Goal: Task Accomplishment & Management: Manage account settings

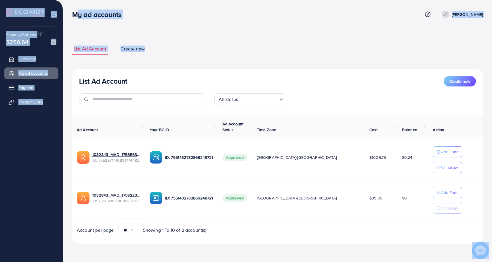
drag, startPoint x: 70, startPoint y: 14, endPoint x: 144, endPoint y: 54, distance: 84.5
click at [144, 54] on div "My ad accounts Help Center Contact Support Term and policy About Us Muhammad Mu…" at bounding box center [246, 130] width 492 height 260
click at [157, 54] on li "Create new" at bounding box center [138, 49] width 39 height 12
drag, startPoint x: 149, startPoint y: 49, endPoint x: 72, endPoint y: 15, distance: 83.8
click at [72, 15] on div "My ad accounts Help Center Contact Support Term and policy About Us Muhammad Mu…" at bounding box center [246, 130] width 492 height 260
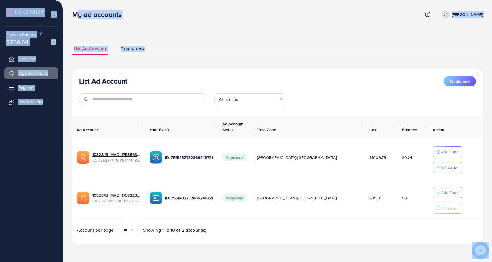
click at [68, 15] on div "My ad accounts" at bounding box center [99, 14] width 63 height 8
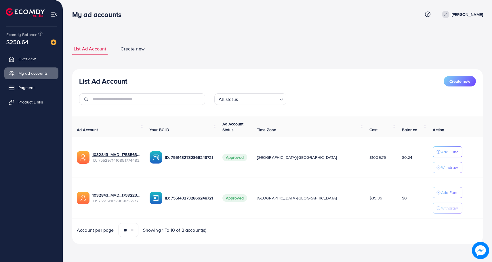
drag, startPoint x: 71, startPoint y: 14, endPoint x: 180, endPoint y: 80, distance: 127.4
click at [180, 80] on div "My ad accounts Help Center Contact Support Term and policy About Us Muhammad Mu…" at bounding box center [246, 130] width 492 height 260
click at [179, 45] on ul "List Ad Account Create new" at bounding box center [277, 49] width 411 height 13
drag, startPoint x: 137, startPoint y: 77, endPoint x: 70, endPoint y: 12, distance: 93.0
click at [70, 12] on div "My ad accounts Help Center Contact Support Term and policy About Us Muhammad Mu…" at bounding box center [246, 130] width 492 height 260
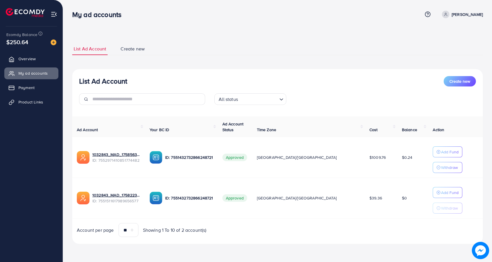
click at [183, 36] on div "List Ad Account Create new List Ad Account Create new All status Loading... Ad …" at bounding box center [277, 143] width 411 height 215
drag, startPoint x: 134, startPoint y: 82, endPoint x: 72, endPoint y: 12, distance: 93.8
click at [72, 12] on div "My ad accounts Help Center Contact Support Term and policy About Us Muhammad Mu…" at bounding box center [246, 130] width 492 height 260
click at [172, 62] on div "List Ad Account Create new List Ad Account Create new All status Loading... Ad …" at bounding box center [277, 143] width 411 height 201
drag, startPoint x: 132, startPoint y: 82, endPoint x: 72, endPoint y: 12, distance: 91.9
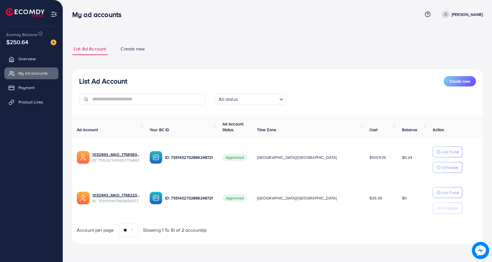
click at [72, 12] on div "My ad accounts Help Center Contact Support Term and policy About Us Muhammad Mu…" at bounding box center [246, 130] width 492 height 260
click at [149, 89] on div "List Ad Account Create new All status Loading..." at bounding box center [277, 92] width 411 height 33
drag, startPoint x: 129, startPoint y: 81, endPoint x: 145, endPoint y: 82, distance: 16.2
click at [145, 82] on div "List Ad Account Create new" at bounding box center [277, 81] width 397 height 10
drag, startPoint x: 129, startPoint y: 83, endPoint x: 135, endPoint y: 79, distance: 7.6
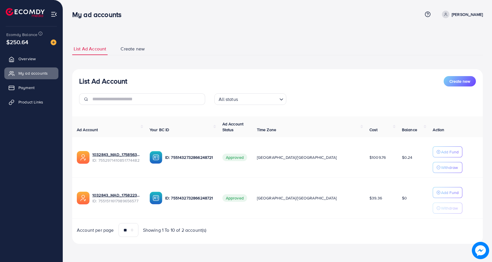
click at [135, 79] on div "List Ad Account Create new" at bounding box center [277, 81] width 397 height 10
drag, startPoint x: 131, startPoint y: 82, endPoint x: 71, endPoint y: 14, distance: 90.8
click at [71, 14] on div "My ad accounts Help Center Contact Support Term and policy About Us Muhammad Mu…" at bounding box center [246, 130] width 492 height 260
click at [136, 82] on div "List Ad Account Create new" at bounding box center [277, 81] width 397 height 10
drag, startPoint x: 130, startPoint y: 81, endPoint x: 73, endPoint y: 9, distance: 91.9
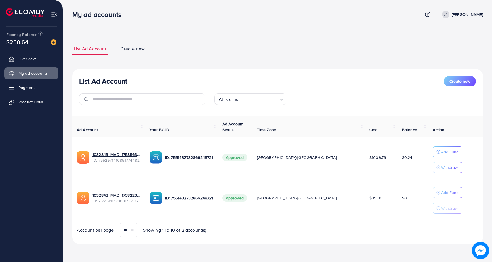
click at [73, 9] on div "My ad accounts Help Center Contact Support Term and policy About Us Muhammad Mu…" at bounding box center [246, 130] width 492 height 260
click at [141, 74] on div "List Ad Account Create new All status Loading... Ad Account Your BC ID Ad Accou…" at bounding box center [277, 156] width 411 height 175
drag, startPoint x: 131, startPoint y: 84, endPoint x: 72, endPoint y: 12, distance: 93.2
click at [72, 12] on div "My ad accounts Help Center Contact Support Term and policy About Us Muhammad Mu…" at bounding box center [246, 130] width 492 height 260
click at [208, 28] on div "List Ad Account Create new List Ad Account Create new All status Loading... Ad …" at bounding box center [277, 130] width 429 height 260
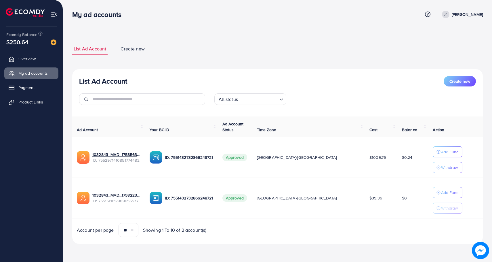
drag, startPoint x: 128, startPoint y: 83, endPoint x: 75, endPoint y: 13, distance: 87.5
click at [75, 13] on div "My ad accounts Help Center Contact Support Term and policy About Us Muhammad Mu…" at bounding box center [246, 130] width 492 height 260
click at [136, 82] on div "List Ad Account Create new" at bounding box center [277, 81] width 397 height 10
drag, startPoint x: 128, startPoint y: 83, endPoint x: 73, endPoint y: 12, distance: 89.7
click at [73, 12] on div "My ad accounts Help Center Contact Support Term and policy About Us Muhammad Mu…" at bounding box center [246, 130] width 492 height 260
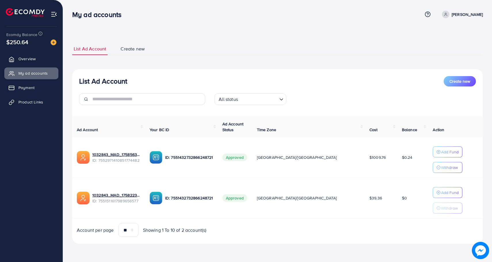
click at [136, 85] on div "List Ad Account Create new" at bounding box center [277, 81] width 397 height 10
